Goal: Task Accomplishment & Management: Use online tool/utility

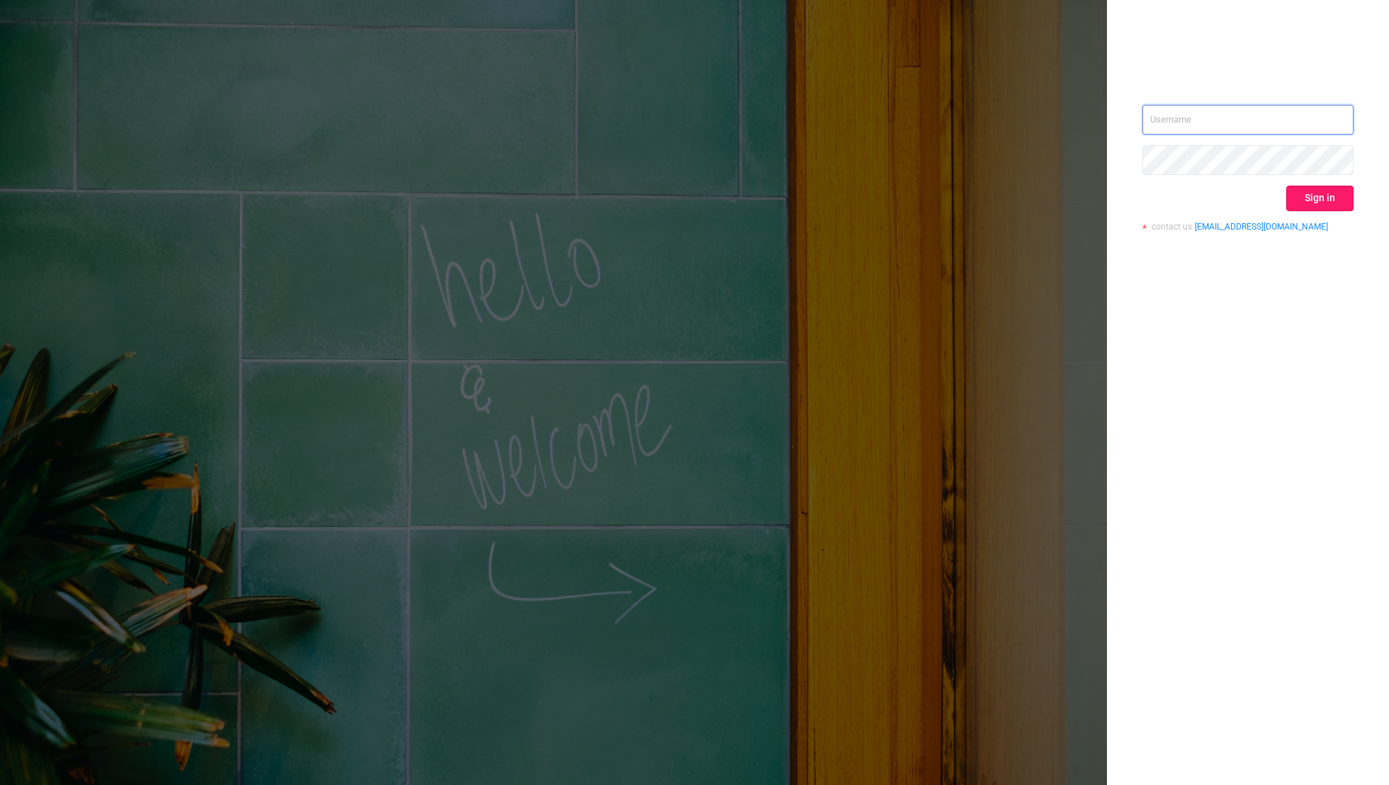
type input "[EMAIL_ADDRESS][DOMAIN_NAME]"
click at [1321, 195] on button "Sign in" at bounding box center [1319, 199] width 67 height 26
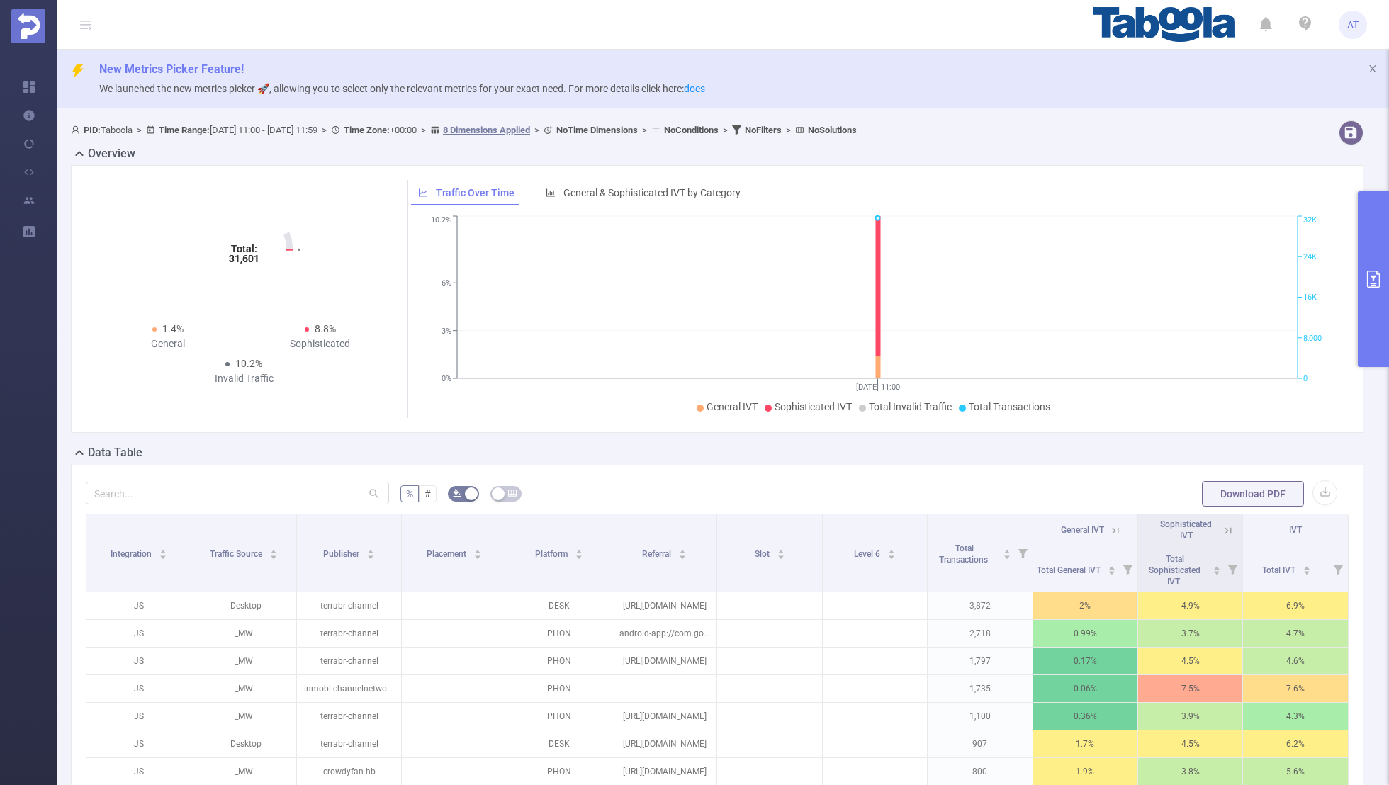
click at [1375, 276] on icon "primary" at bounding box center [1372, 279] width 17 height 17
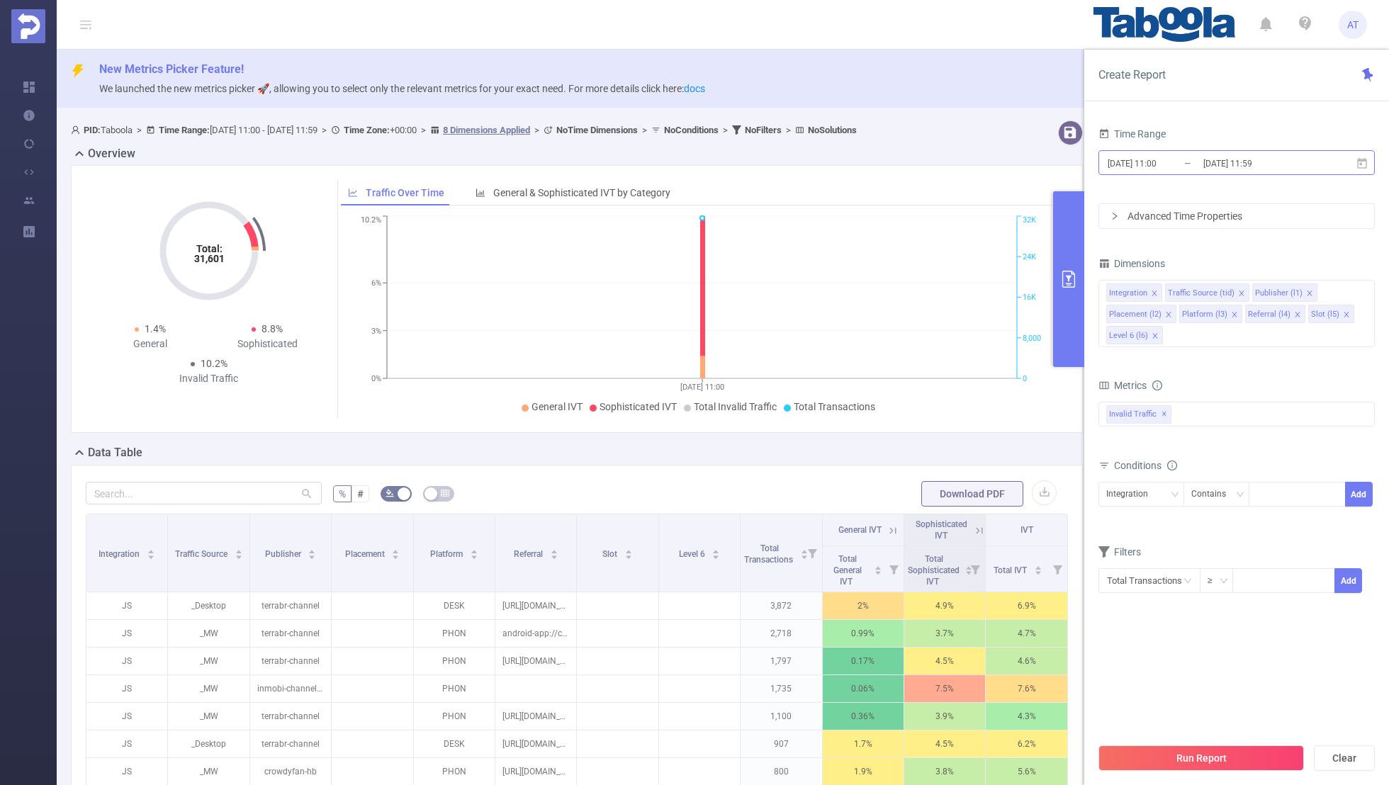
click at [1213, 161] on input "[DATE] 11:59" at bounding box center [1259, 163] width 115 height 19
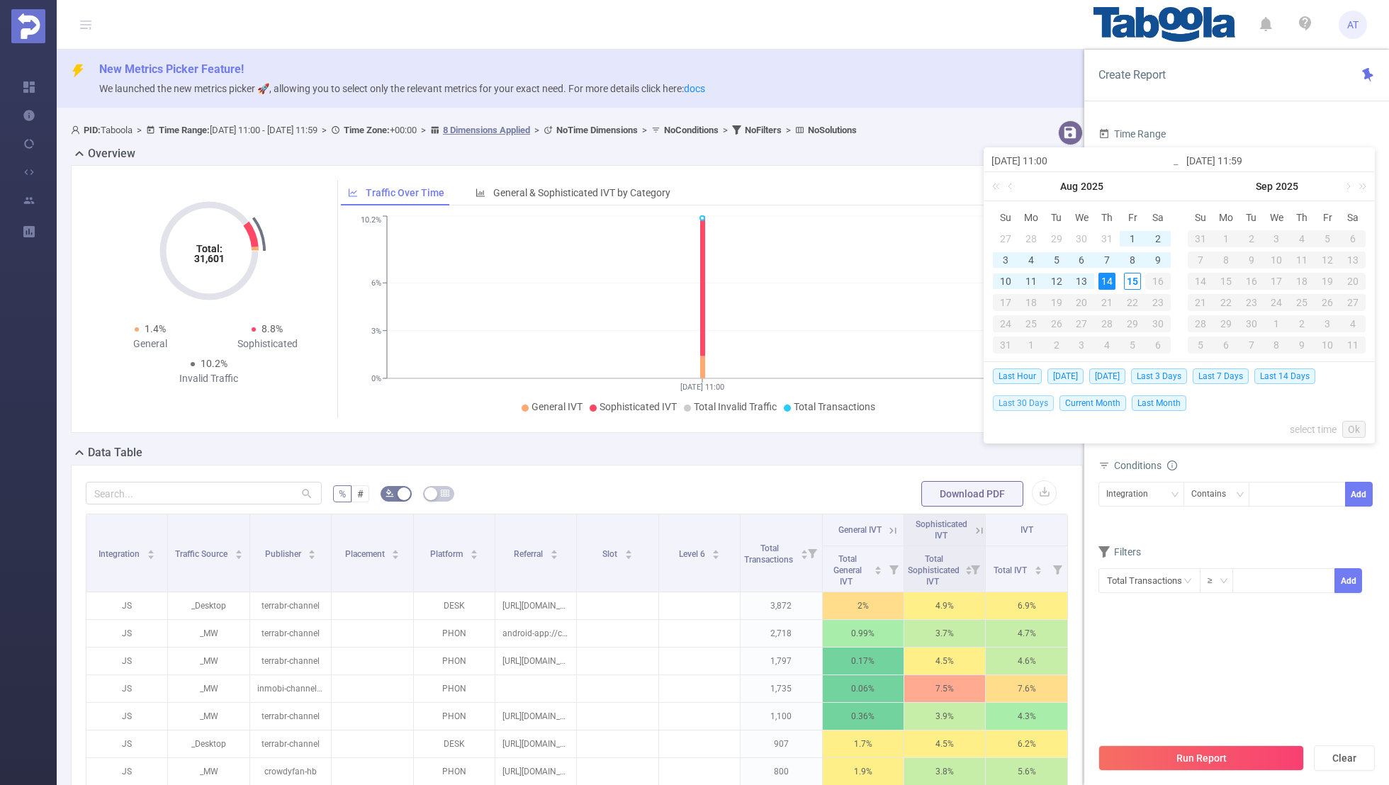
click at [1037, 400] on span "Last 30 Days" at bounding box center [1023, 403] width 61 height 16
type input "[DATE] 00:00"
type input "[DATE] 23:59"
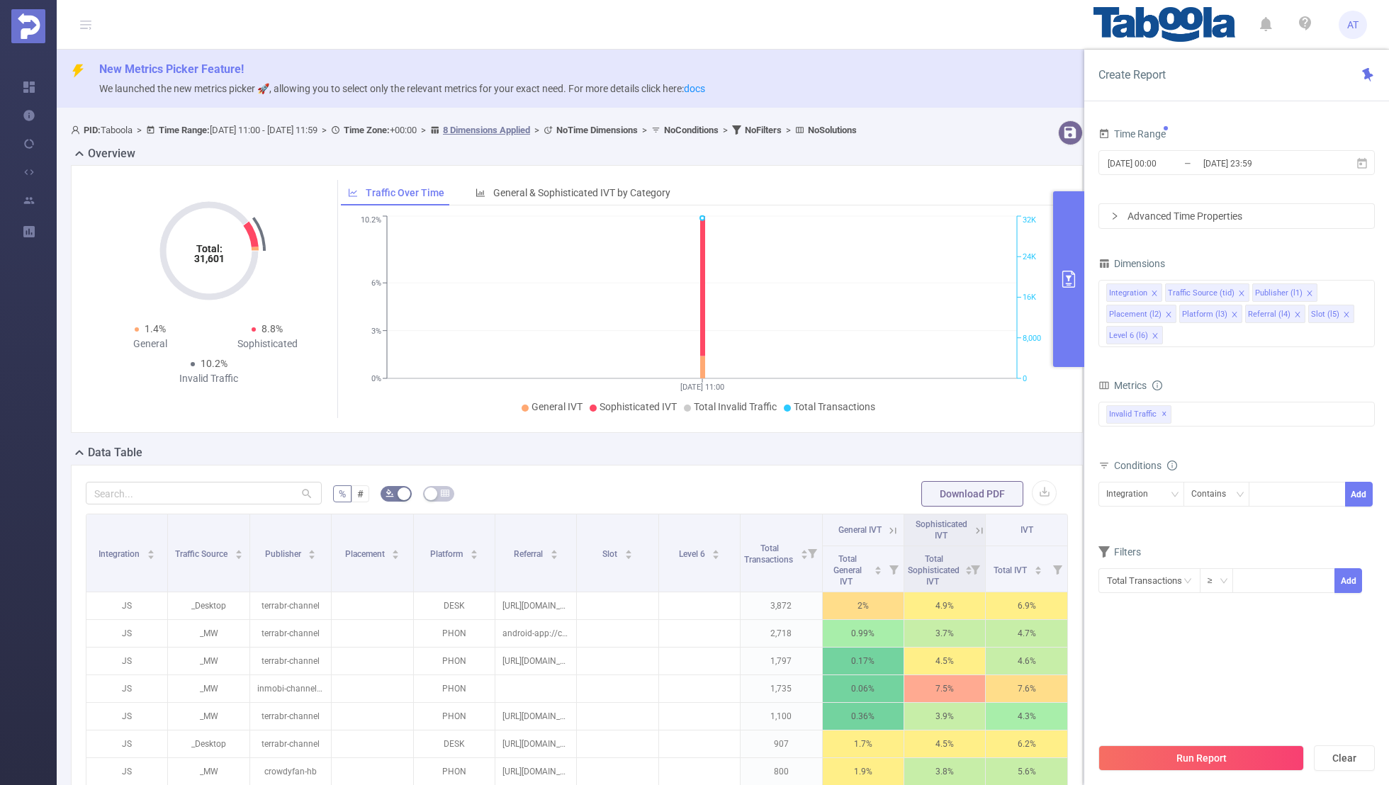
click at [1223, 126] on div "Time Range" at bounding box center [1236, 135] width 276 height 23
click at [1151, 291] on icon "icon: close" at bounding box center [1154, 293] width 7 height 7
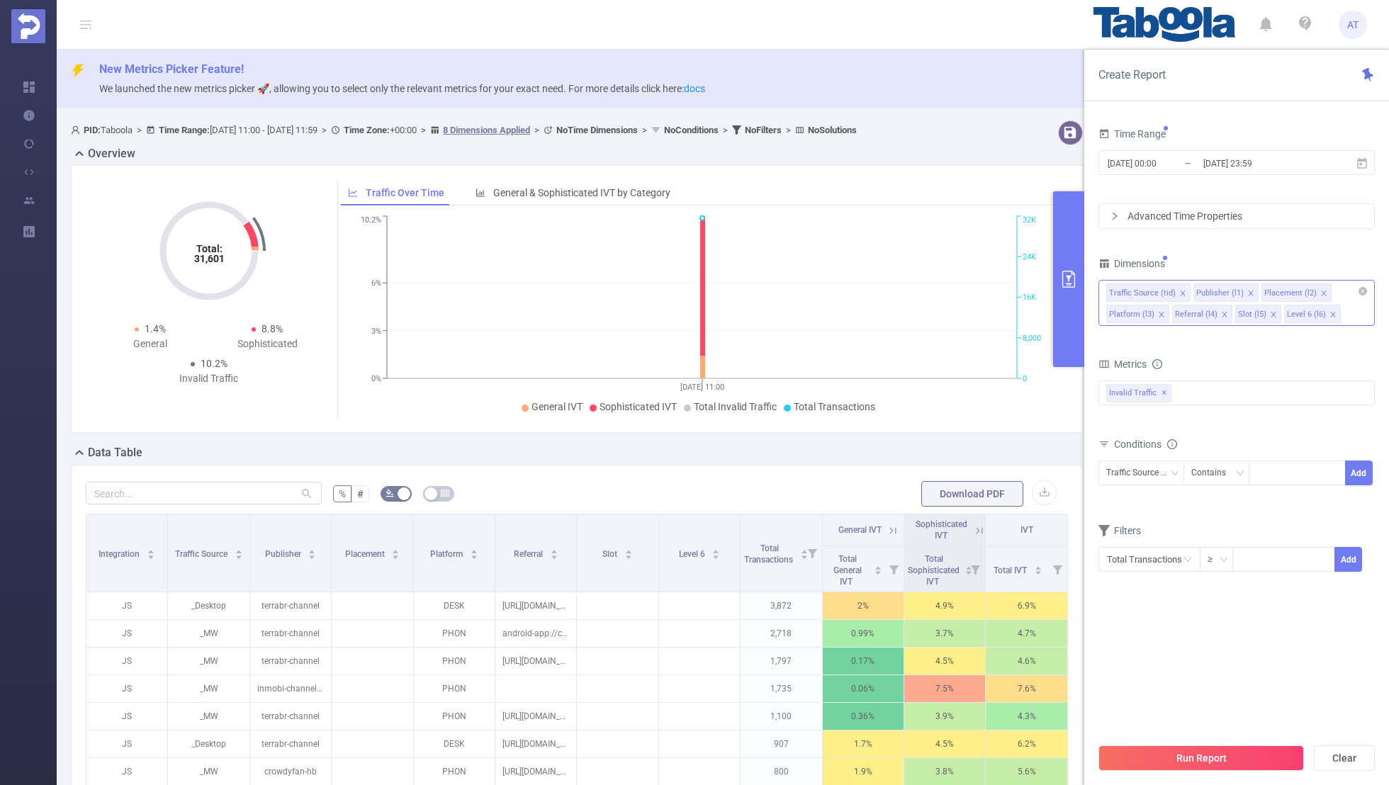
click at [1179, 290] on icon "icon: close" at bounding box center [1182, 293] width 7 height 7
click at [1233, 290] on icon "icon: close" at bounding box center [1236, 293] width 7 height 7
click at [1226, 290] on icon "icon: close" at bounding box center [1228, 292] width 5 height 5
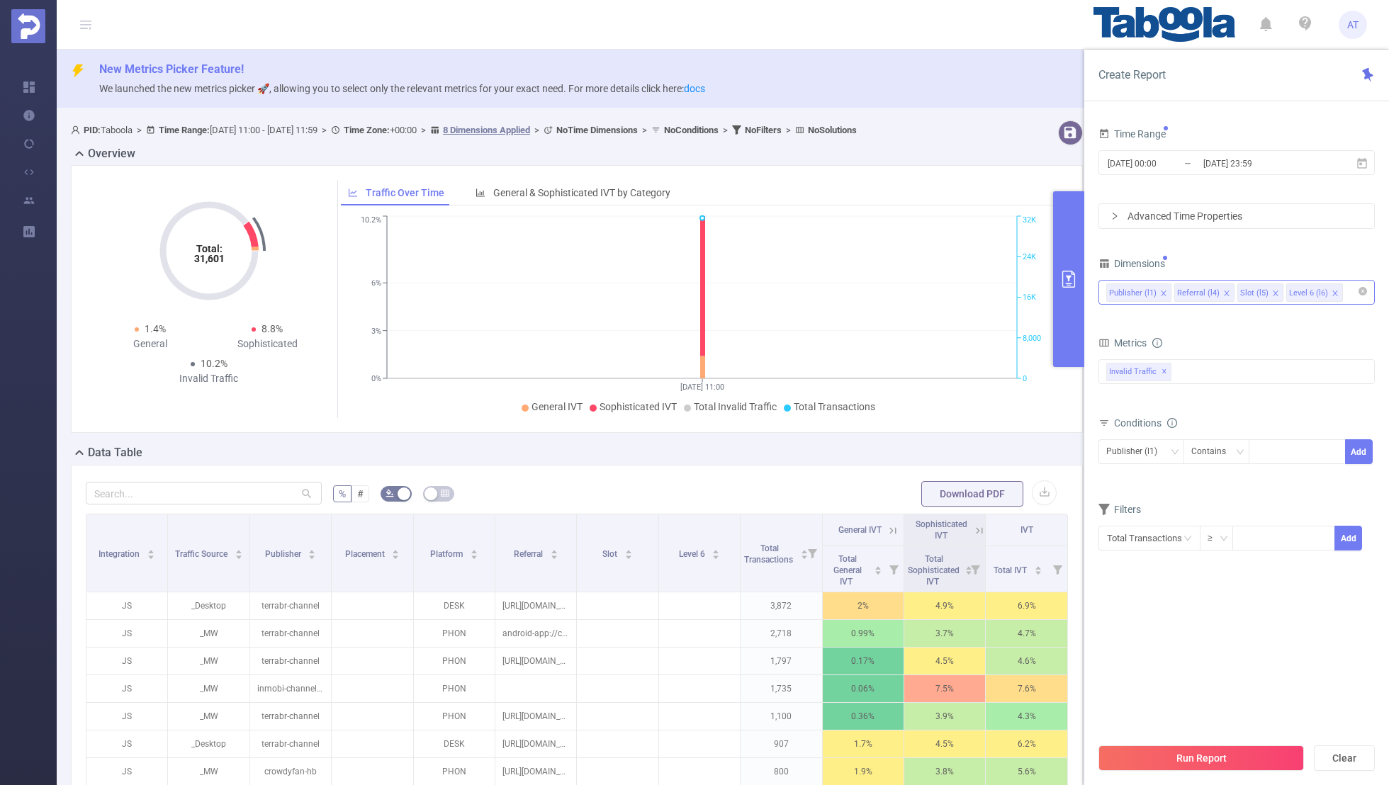
click at [1223, 290] on icon "icon: close" at bounding box center [1226, 293] width 7 height 7
click at [1203, 292] on li "Slot (l5)" at bounding box center [1197, 292] width 46 height 18
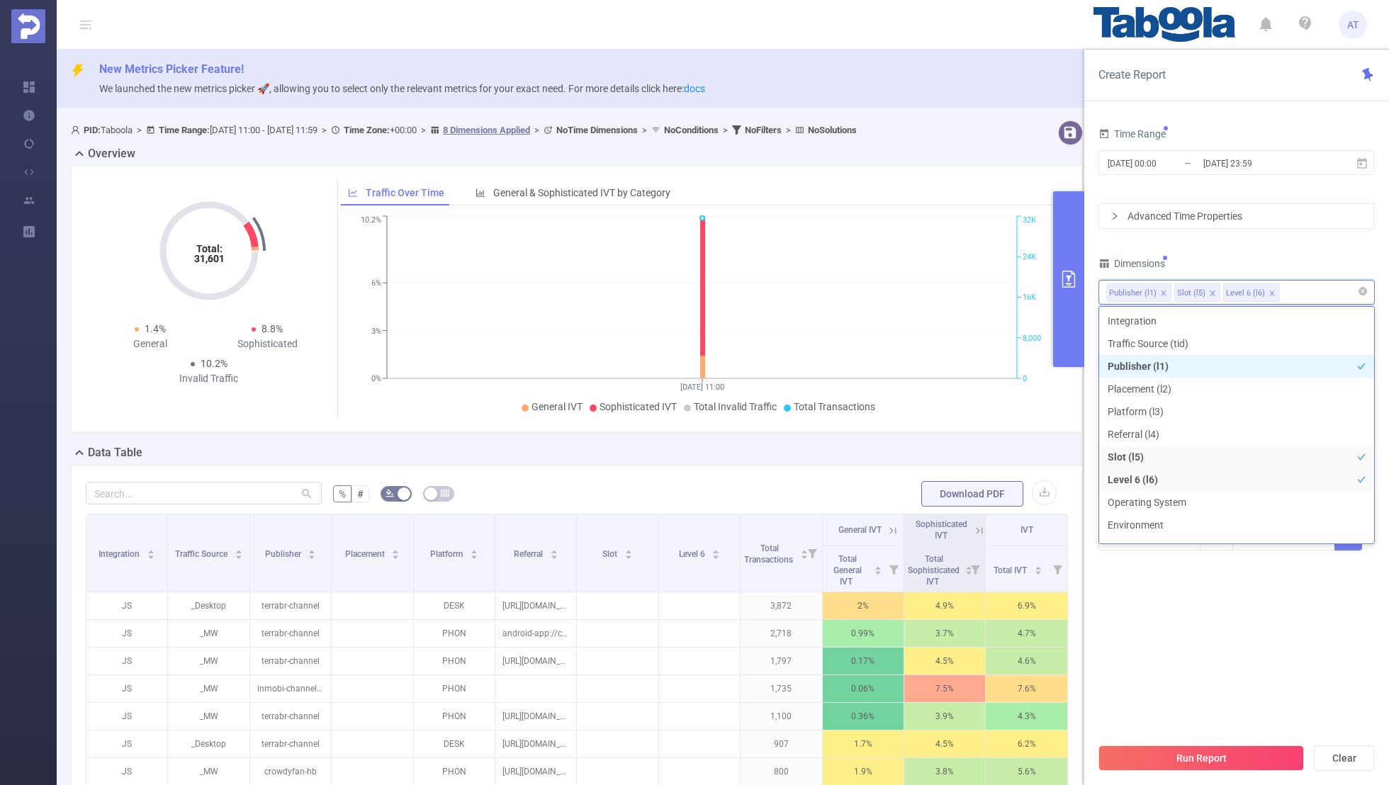
click at [1209, 290] on icon "icon: close" at bounding box center [1212, 293] width 7 height 7
click at [1265, 244] on div "Time Range [DATE] 00:00 _ [DATE] 23:59 Advanced Time Properties Dimensions Publ…" at bounding box center [1236, 346] width 276 height 445
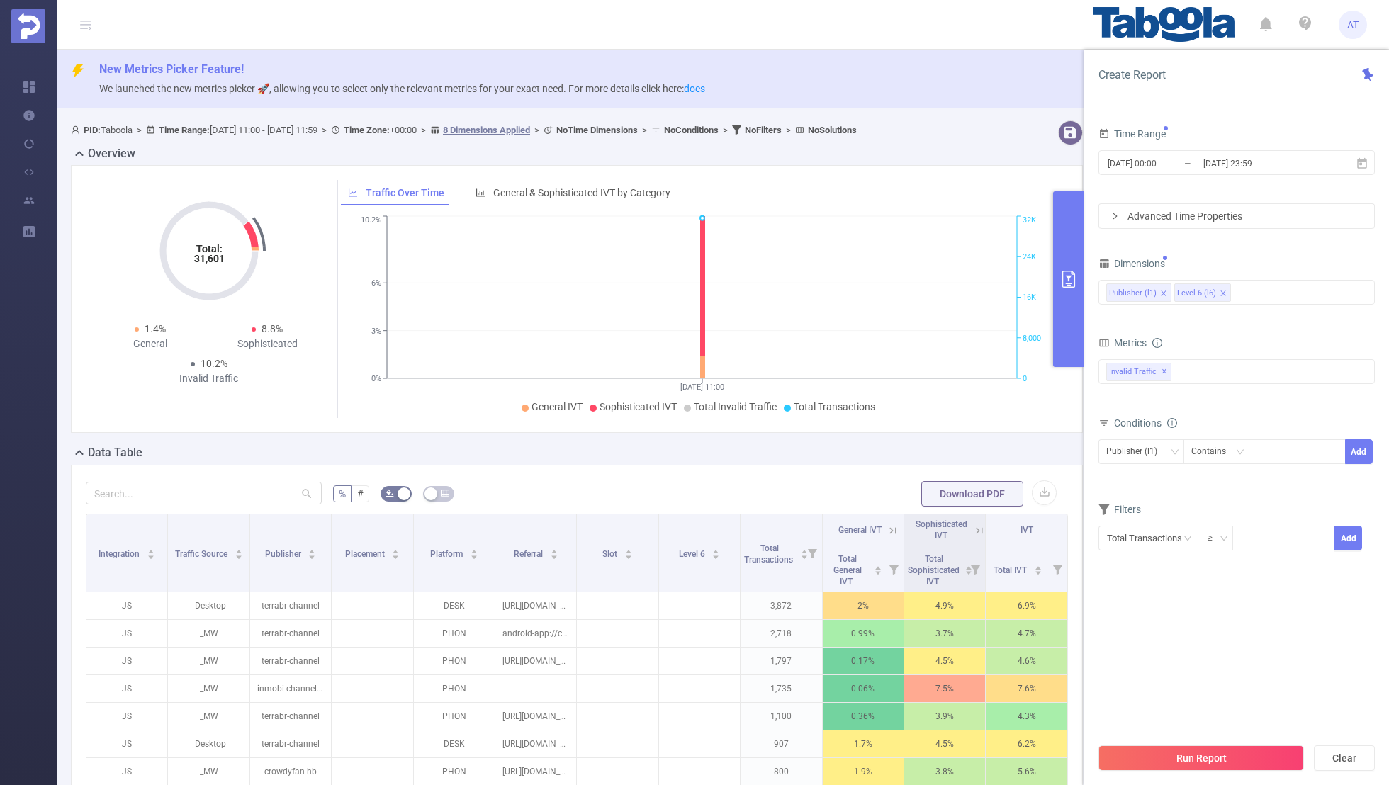
click at [1299, 469] on div "Publisher (l1) Contains Add" at bounding box center [1236, 455] width 276 height 32
click at [1283, 455] on div at bounding box center [1296, 451] width 81 height 23
paste input "clubmeinfo"
type input "clubmeinfo"
click at [1355, 453] on button "Add" at bounding box center [1359, 451] width 28 height 25
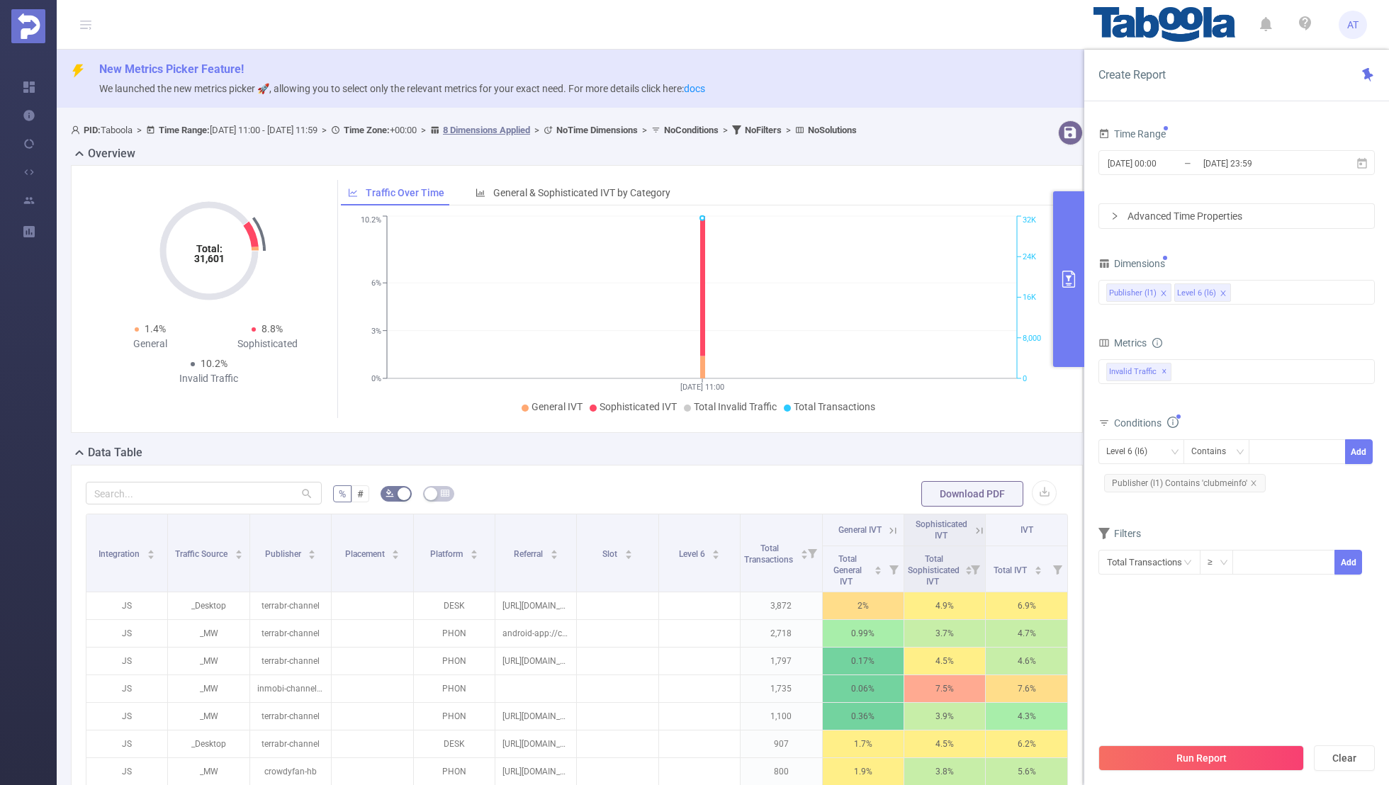
click at [1272, 511] on form "Dimensions Publisher (l1) Level 6 (l6) Metrics bp_total bp_adult bp_arms bp_cri…" at bounding box center [1236, 423] width 276 height 339
click at [1141, 448] on div "Level 6 (l6)" at bounding box center [1131, 451] width 51 height 23
click at [1134, 471] on li "Publisher (l1)" at bounding box center [1141, 479] width 86 height 23
click at [1154, 164] on input "[DATE] 00:00" at bounding box center [1163, 163] width 115 height 19
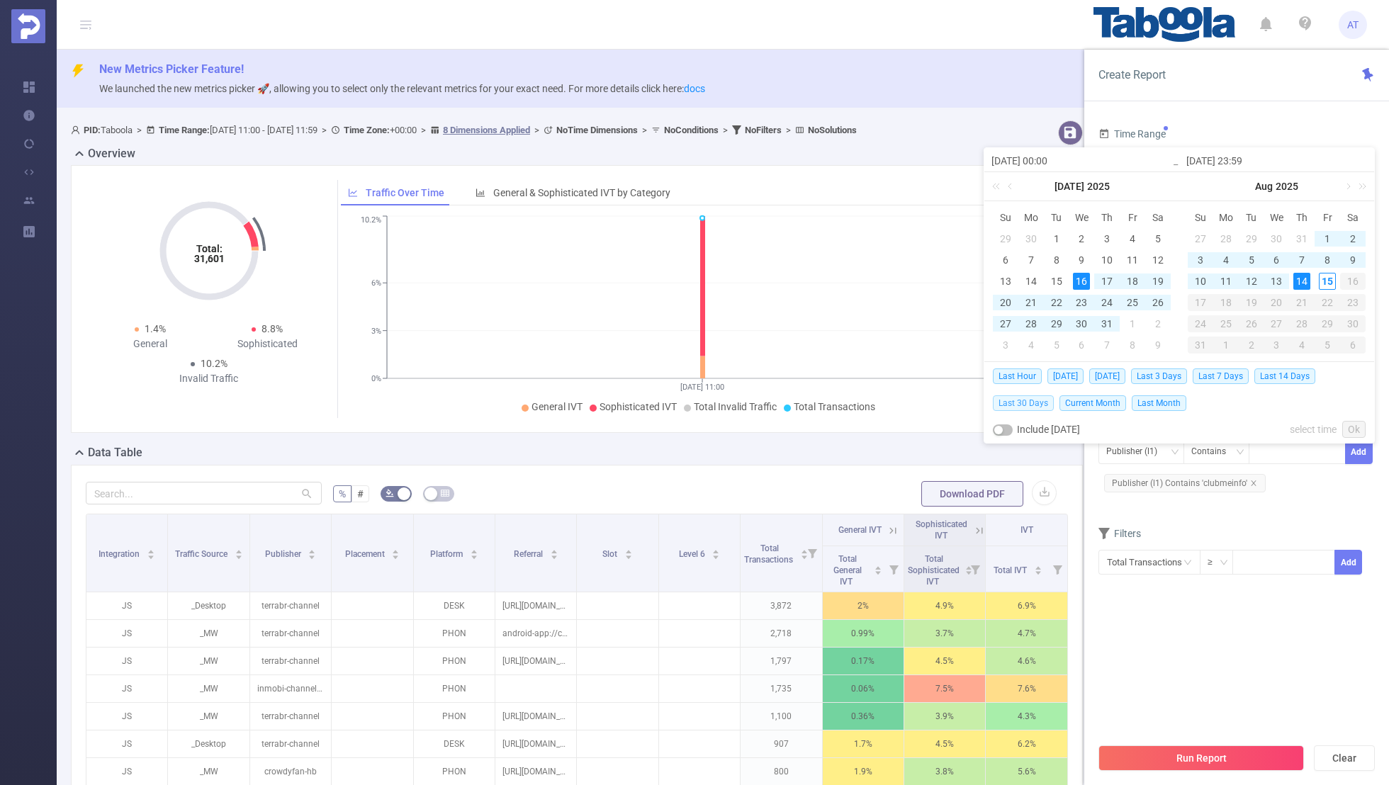
click at [1008, 402] on span "Last 30 Days" at bounding box center [1023, 403] width 61 height 16
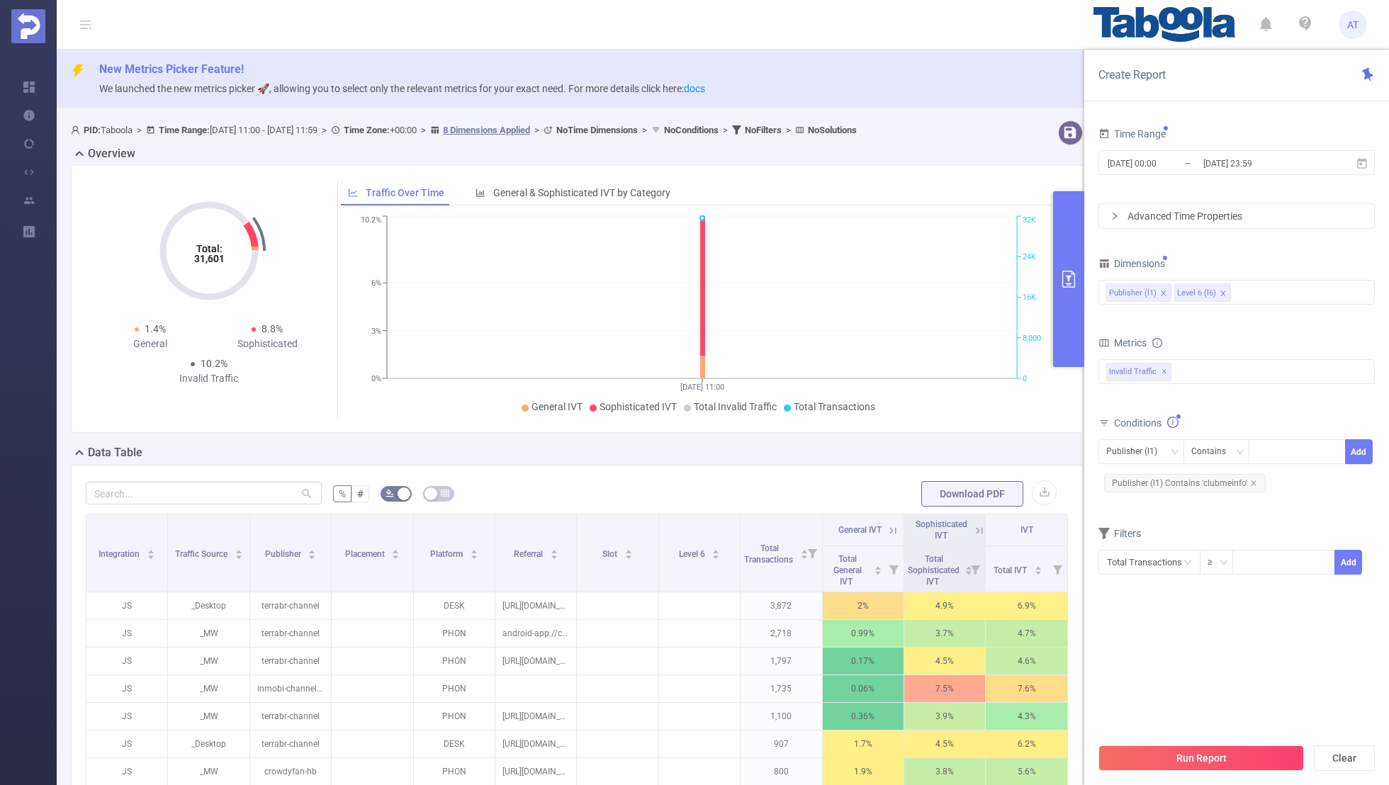
click at [1213, 663] on section "Time Range [DATE] 00:00 _ [DATE] 23:59 Advanced Time Properties Dimensions Publ…" at bounding box center [1236, 429] width 276 height 611
click at [1205, 747] on button "Run Report" at bounding box center [1200, 758] width 205 height 26
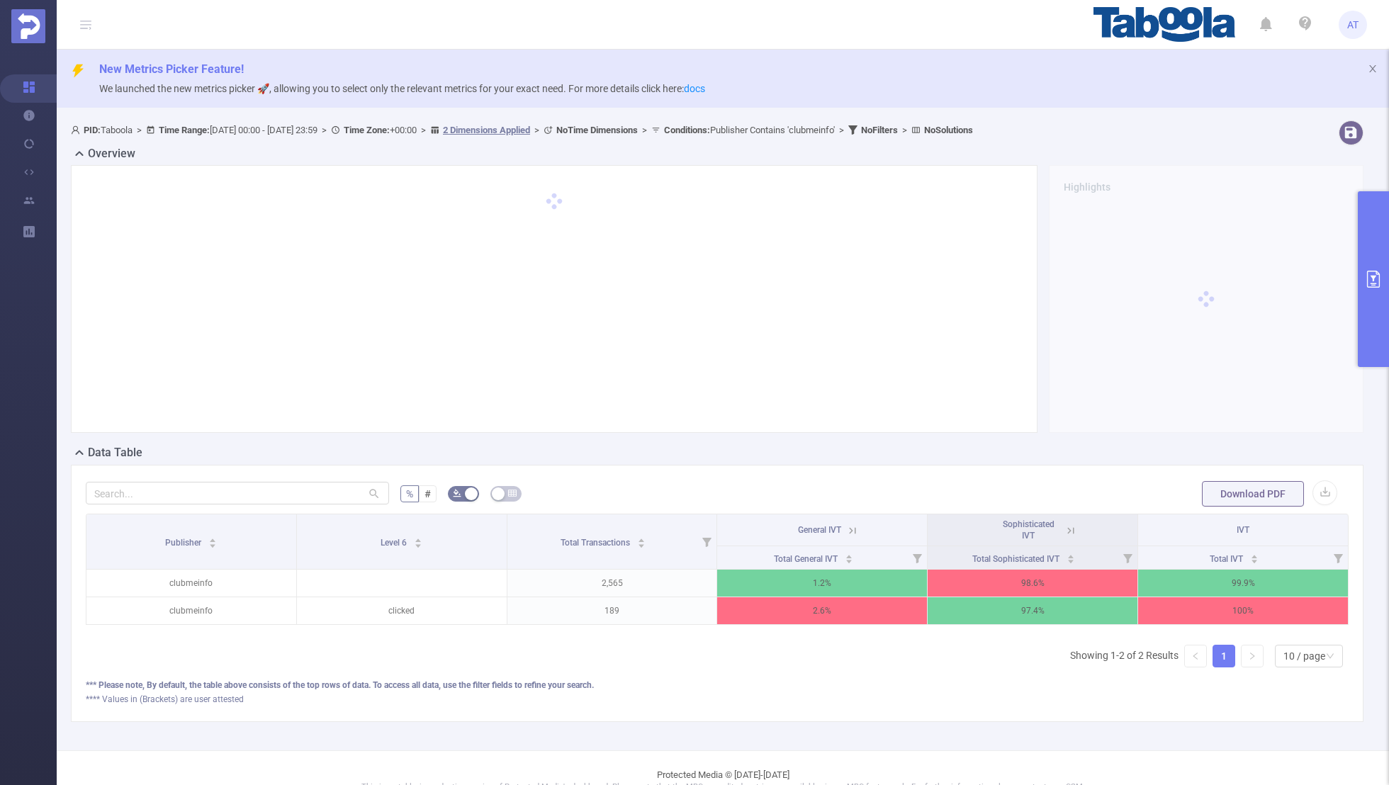
click at [1070, 531] on icon at bounding box center [1070, 530] width 13 height 13
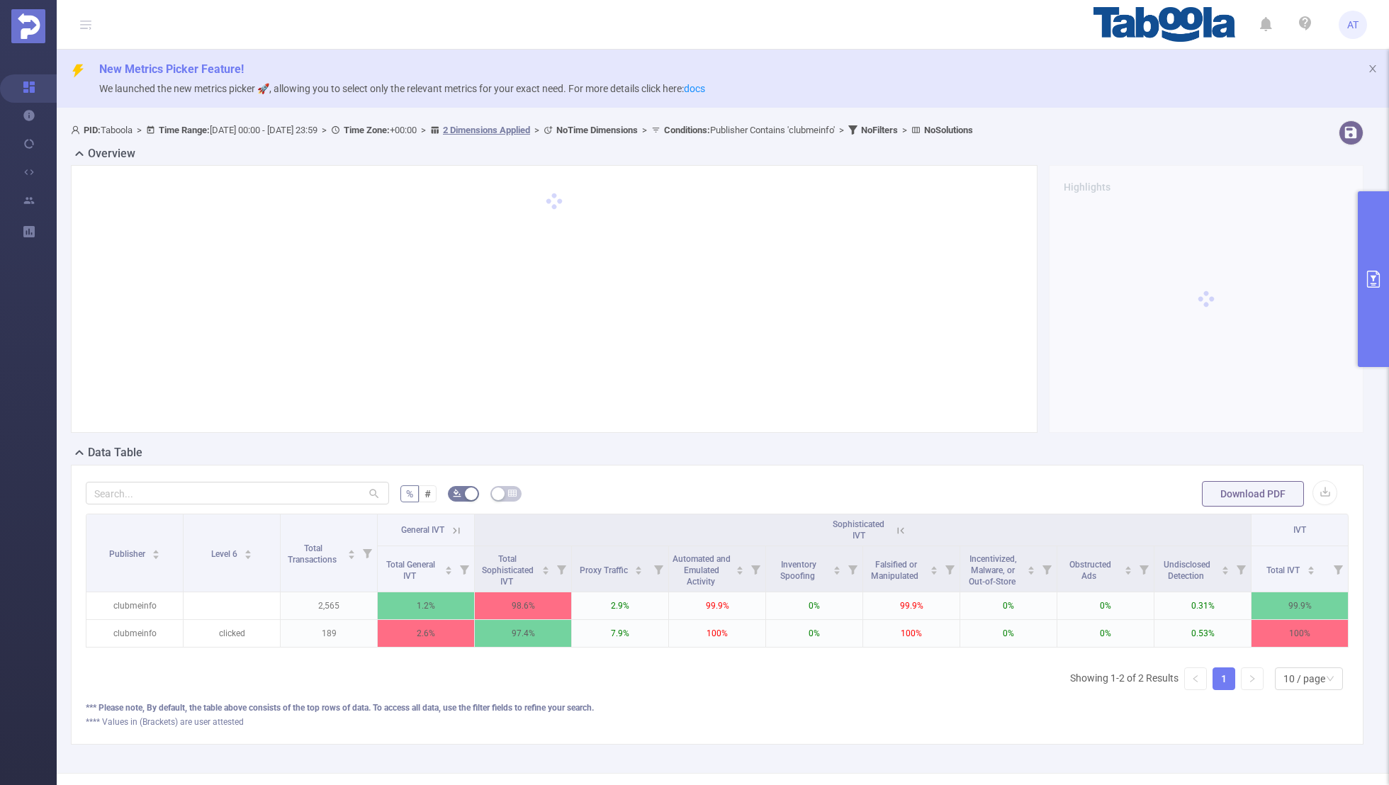
click at [459, 530] on icon at bounding box center [456, 530] width 6 height 6
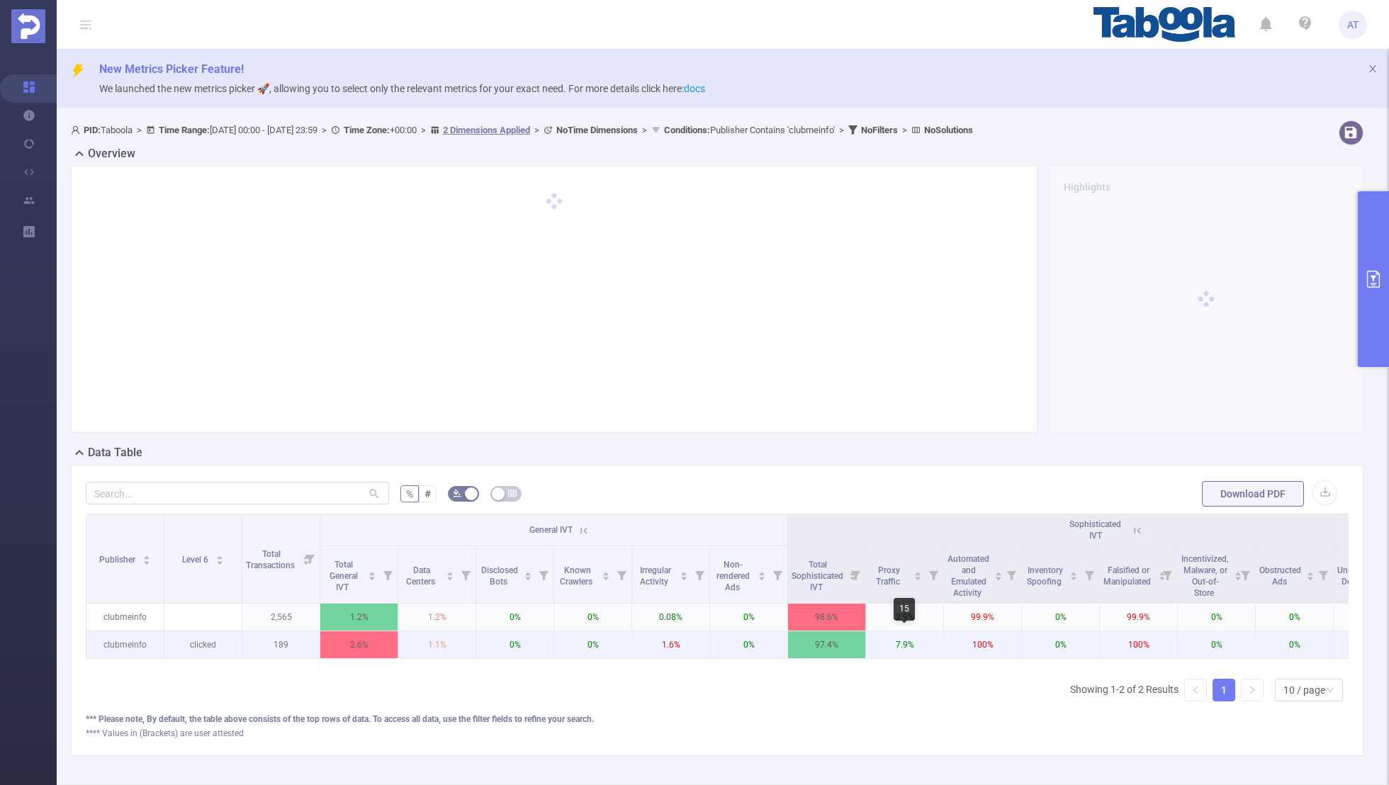
scroll to position [0, 143]
